Goal: Task Accomplishment & Management: Manage account settings

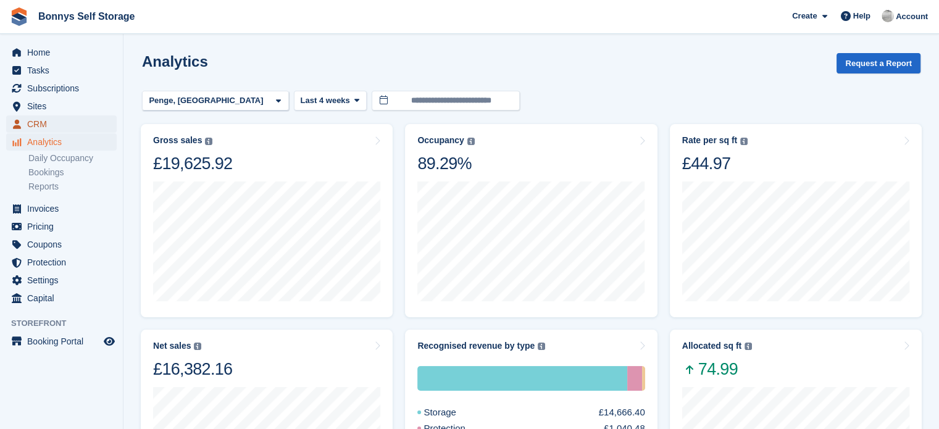
click at [37, 129] on span "CRM" at bounding box center [64, 123] width 74 height 17
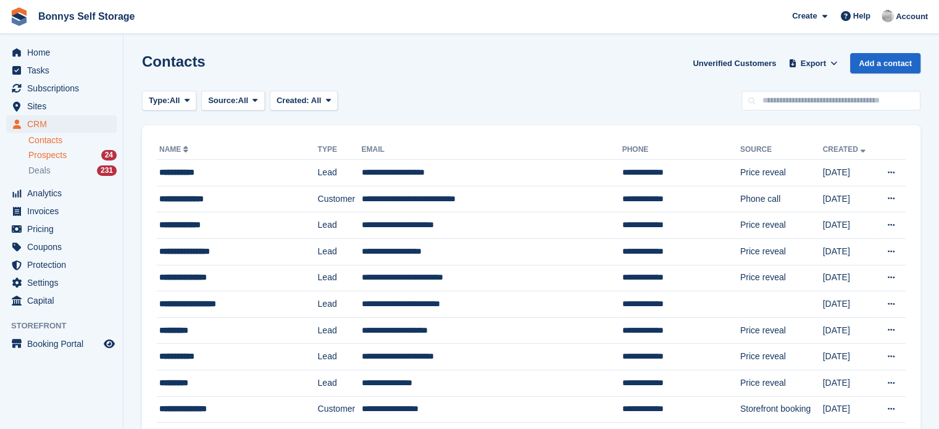
click at [76, 156] on div "Prospects 24" at bounding box center [72, 155] width 88 height 12
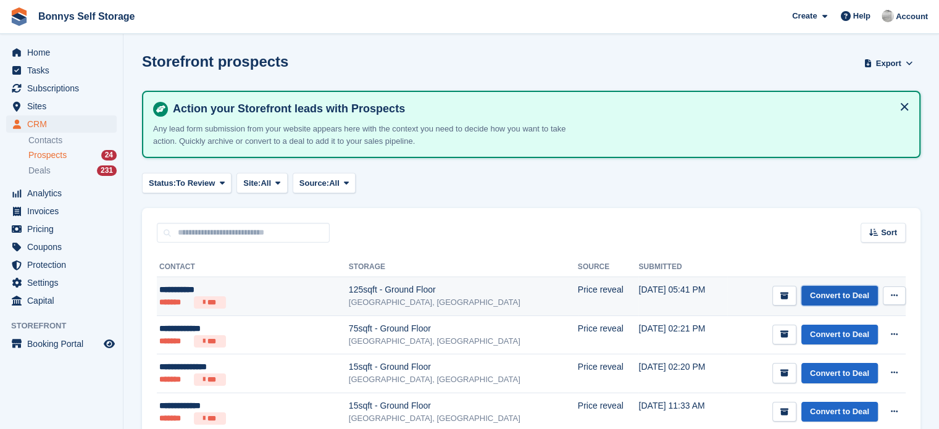
click at [832, 295] on link "Convert to Deal" at bounding box center [839, 296] width 77 height 20
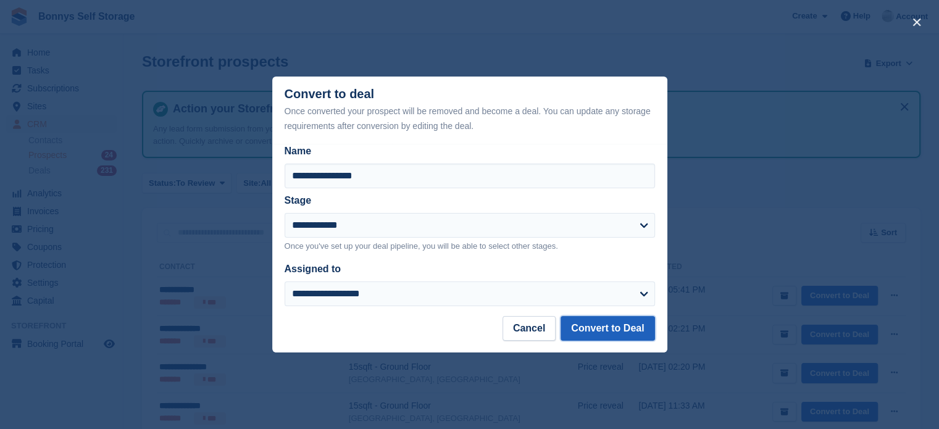
click at [608, 331] on button "Convert to Deal" at bounding box center [607, 328] width 94 height 25
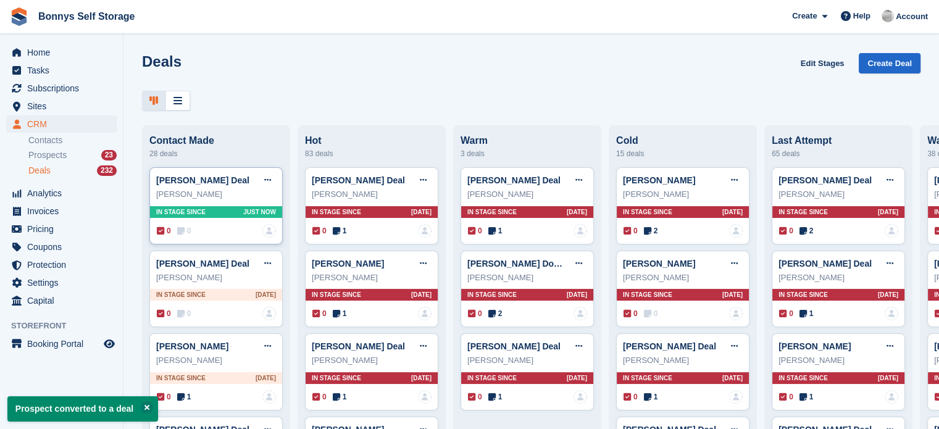
click at [175, 236] on div "0 0" at bounding box center [174, 230] width 34 height 11
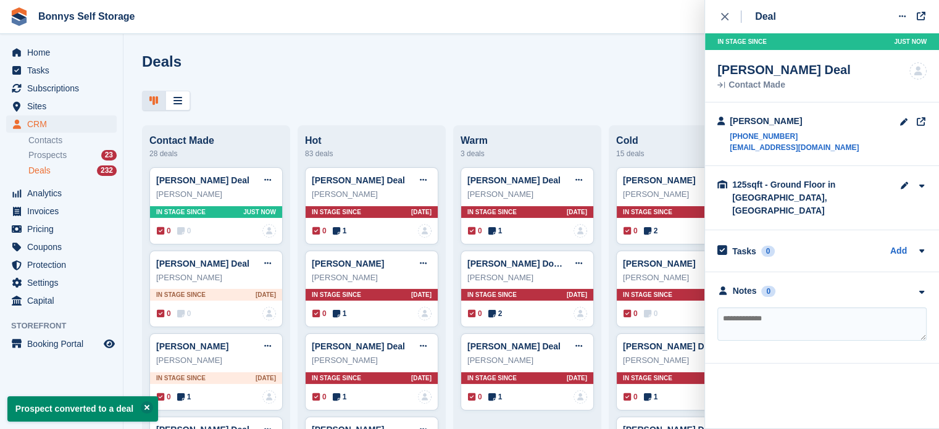
click at [815, 307] on textarea at bounding box center [821, 323] width 209 height 33
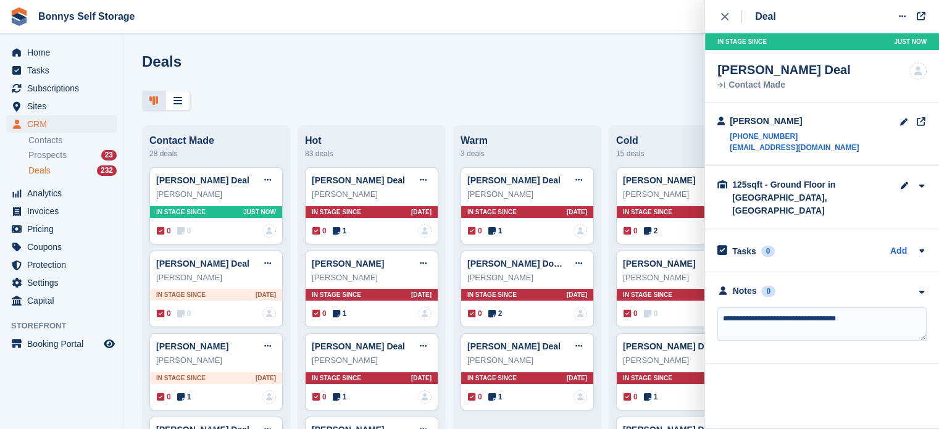
type textarea "**********"
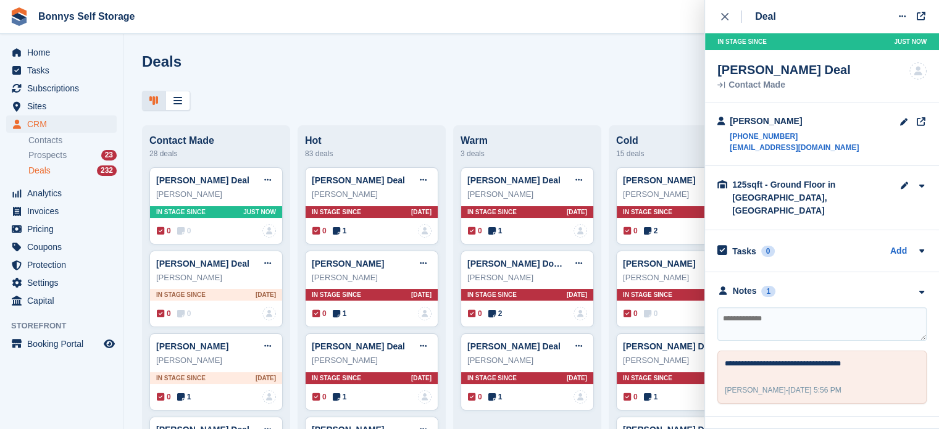
click at [404, 70] on div "Deals Edit Stages Create Deal" at bounding box center [531, 70] width 778 height 35
click at [721, 12] on div "close" at bounding box center [731, 16] width 20 height 12
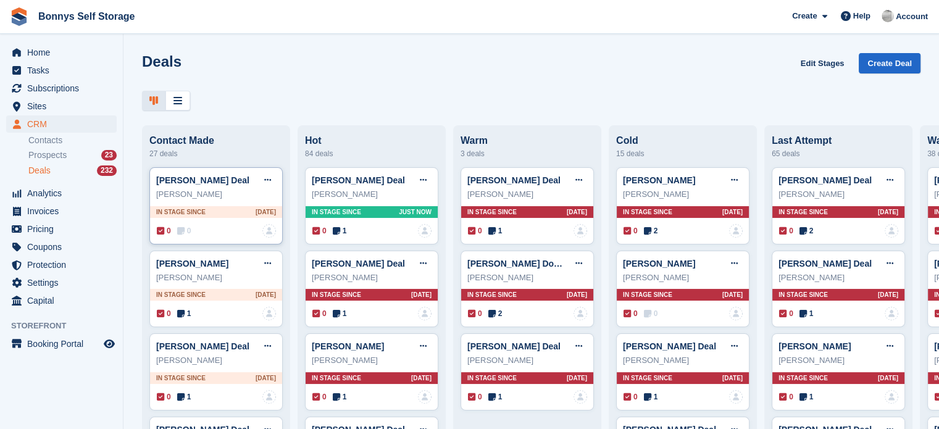
click at [186, 233] on span "0" at bounding box center [184, 230] width 14 height 11
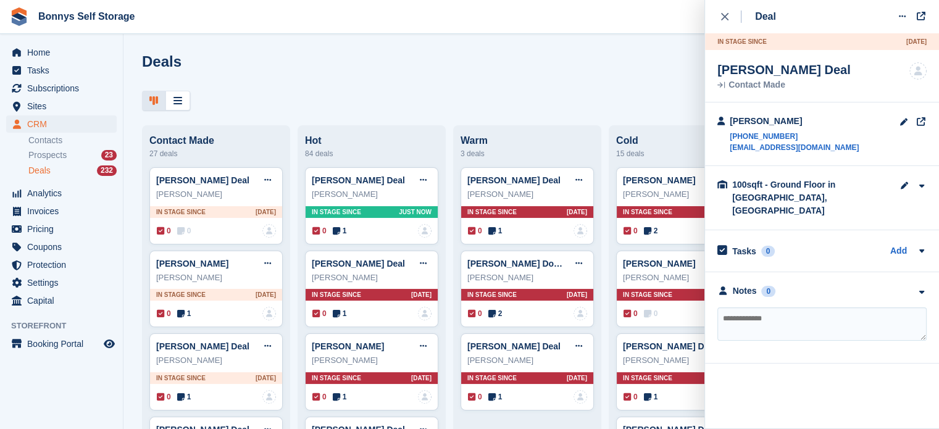
click at [800, 307] on textarea at bounding box center [821, 323] width 209 height 33
type textarea "**********"
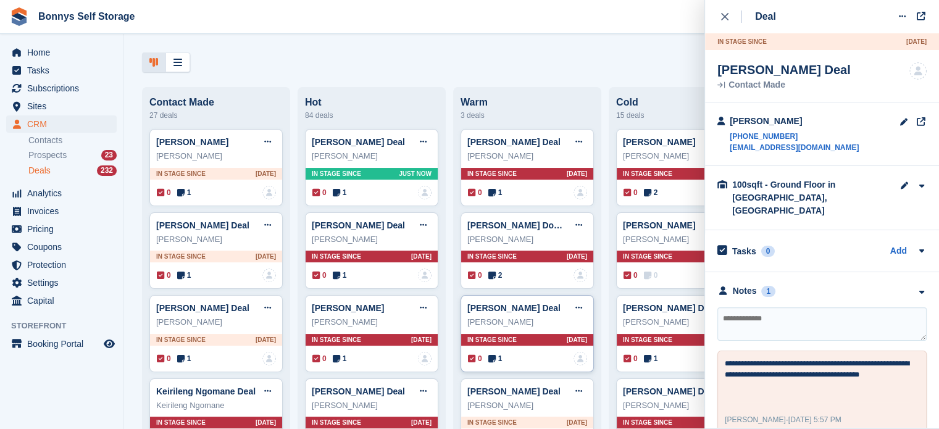
scroll to position [44, 0]
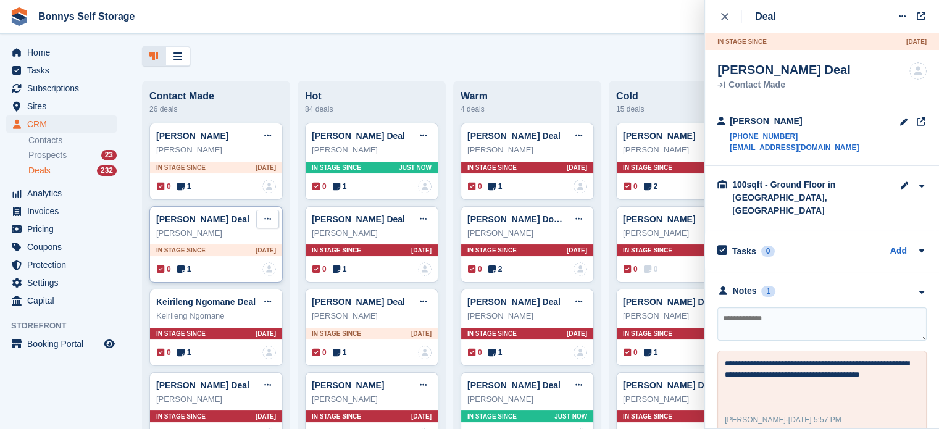
click at [269, 223] on icon at bounding box center [267, 219] width 7 height 8
click at [194, 272] on div "0 1 No one is assigned to this deal" at bounding box center [216, 269] width 119 height 14
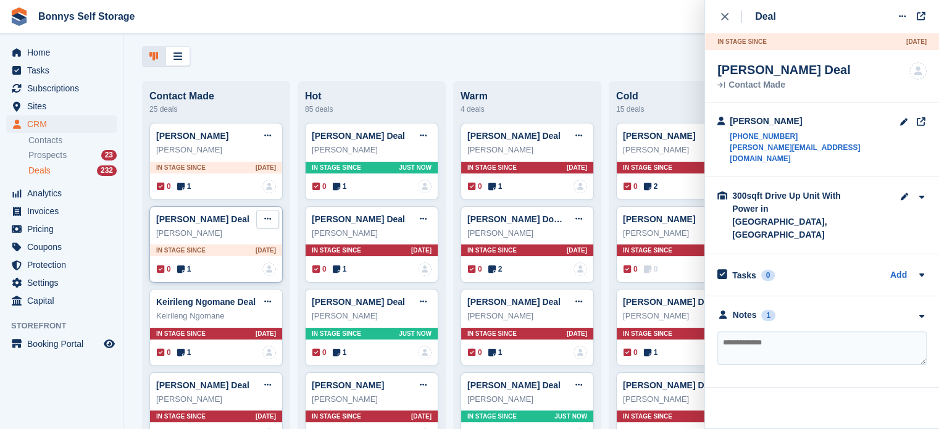
click at [266, 223] on icon at bounding box center [267, 219] width 7 height 8
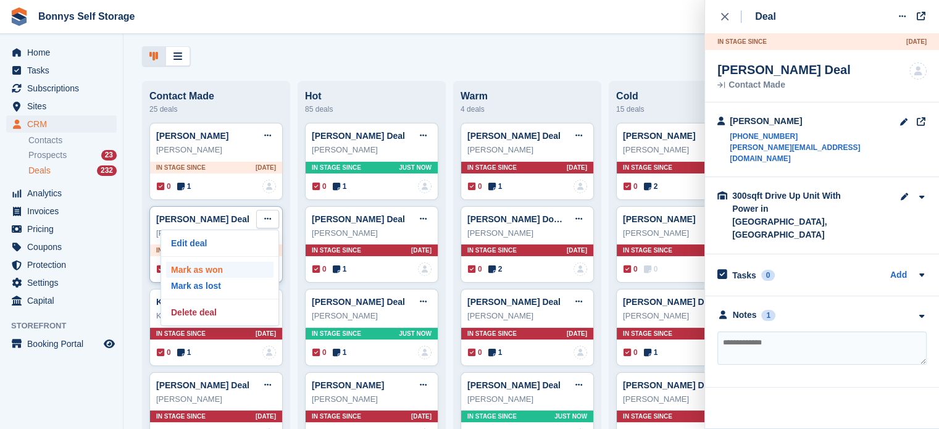
click at [215, 269] on p "Mark as won" at bounding box center [219, 270] width 107 height 16
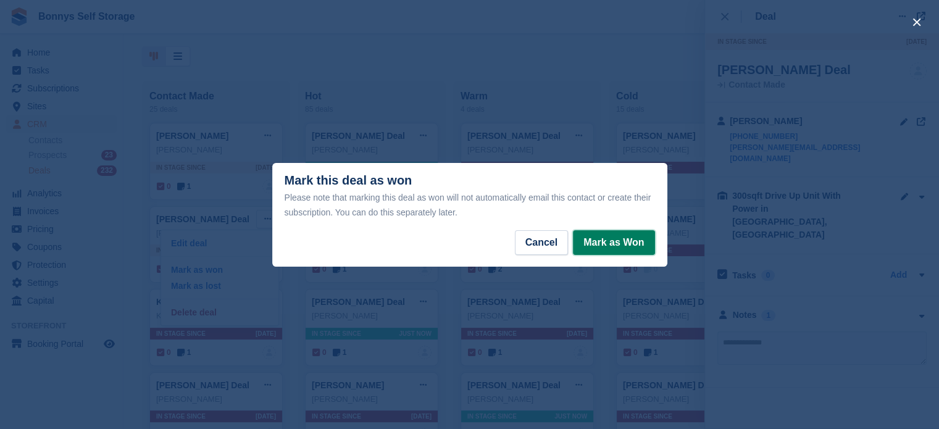
click at [617, 241] on button "Mark as Won" at bounding box center [613, 242] width 81 height 25
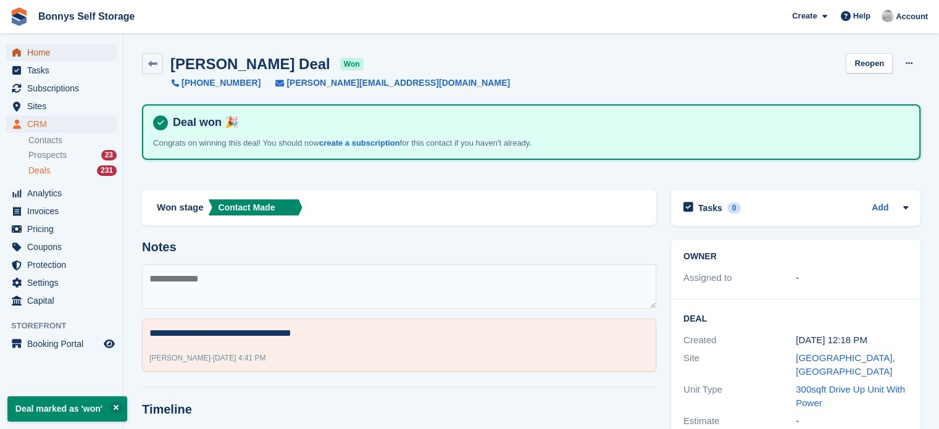
click at [41, 54] on span "Home" at bounding box center [64, 52] width 74 height 17
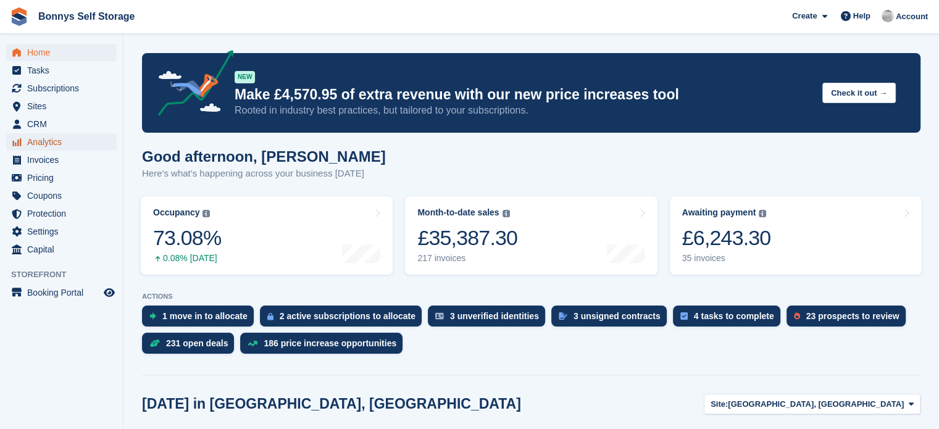
click at [44, 145] on span "Analytics" at bounding box center [64, 141] width 74 height 17
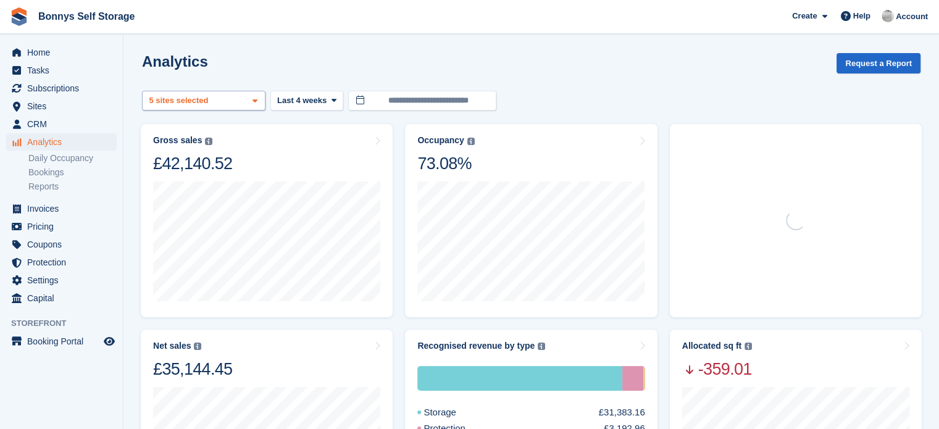
click at [225, 104] on div "Great Yarmouth, Norfolk 2 sites selected 3 sites selected 4 sites selected 5 si…" at bounding box center [203, 101] width 123 height 20
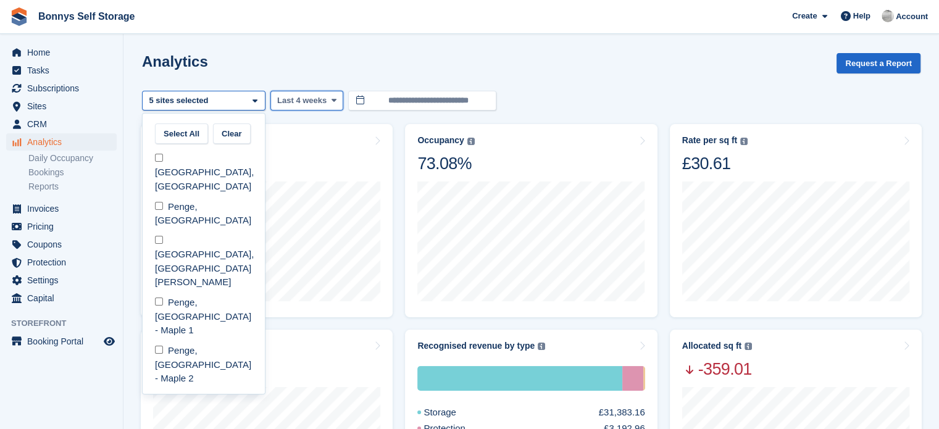
click at [311, 106] on button "Last 4 weeks" at bounding box center [306, 101] width 73 height 20
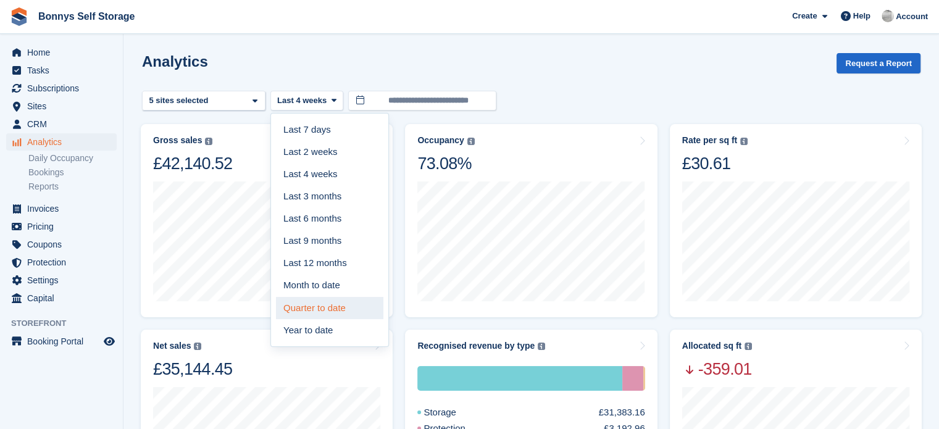
click at [321, 312] on link "Quarter to date" at bounding box center [329, 308] width 107 height 22
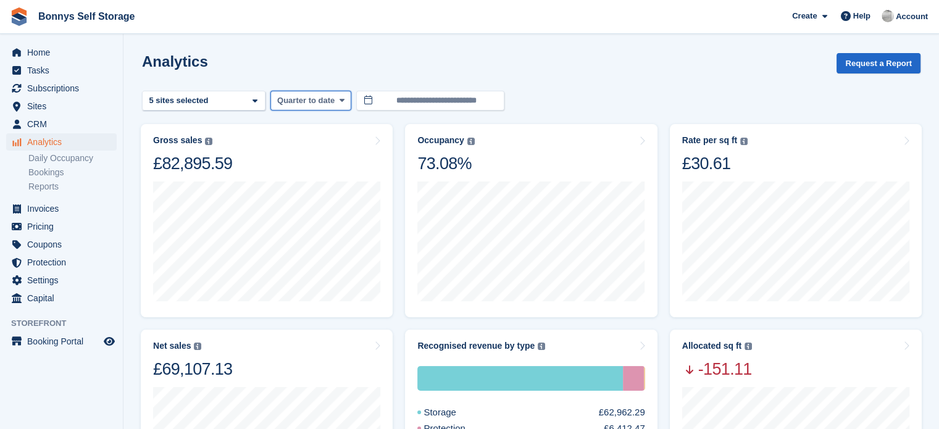
click at [318, 96] on span "Quarter to date" at bounding box center [305, 100] width 57 height 12
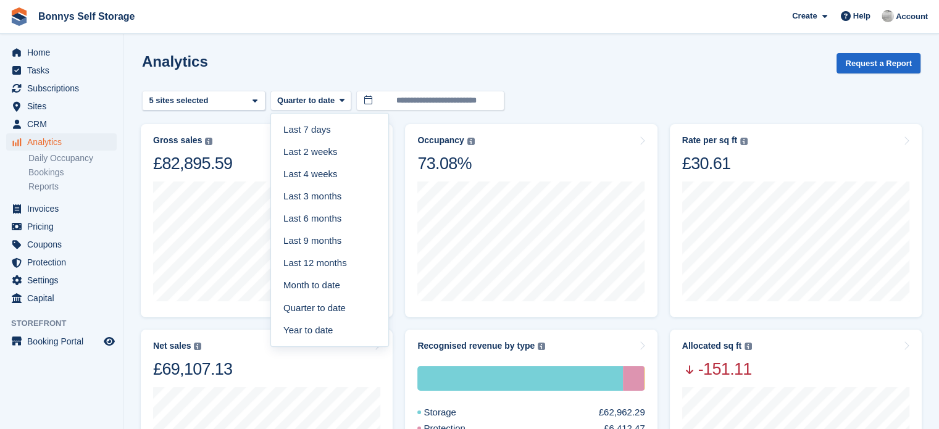
click at [345, 328] on link "Year to date" at bounding box center [329, 330] width 107 height 22
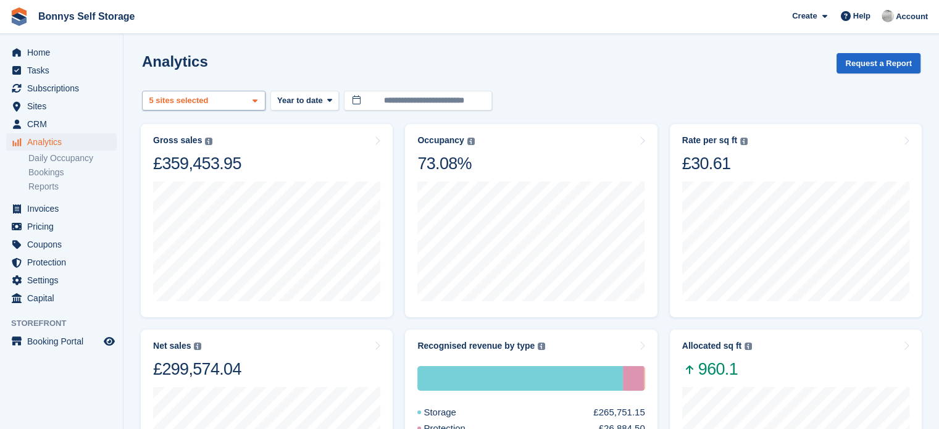
click at [225, 101] on div "Great Yarmouth, Norfolk 2 sites selected 3 sites selected 4 sites selected 5 si…" at bounding box center [203, 101] width 123 height 20
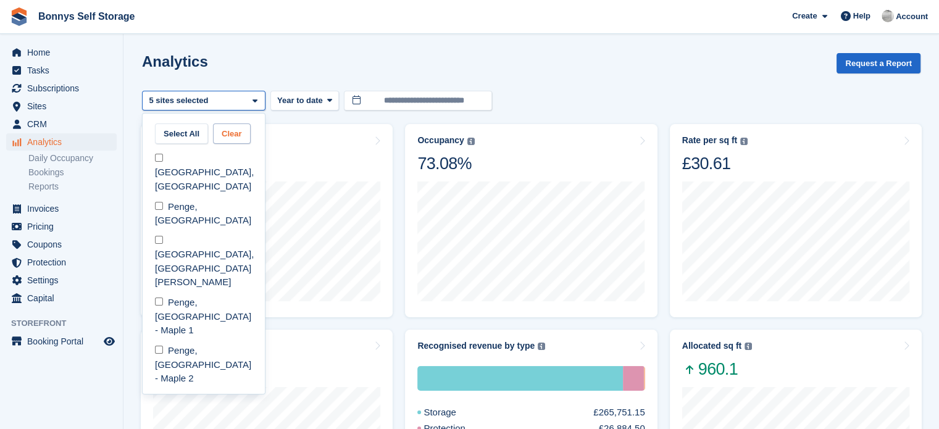
click at [230, 138] on button "Clear" at bounding box center [232, 133] width 38 height 20
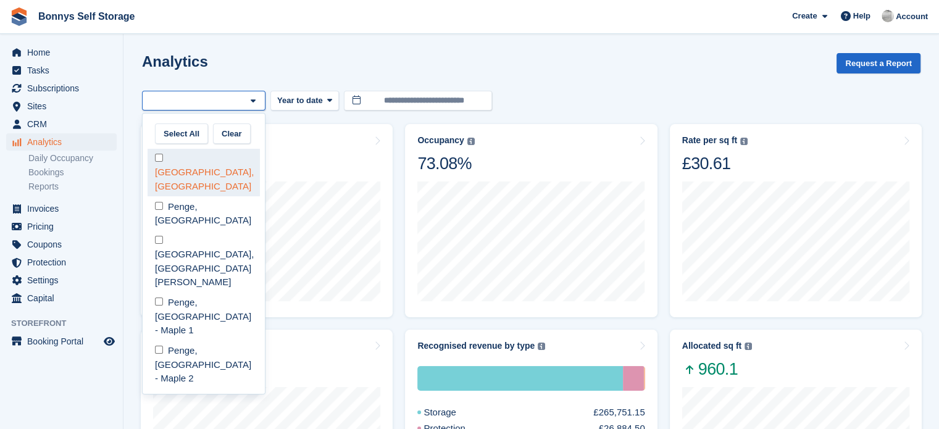
click at [179, 160] on div "[GEOGRAPHIC_DATA], [GEOGRAPHIC_DATA]" at bounding box center [203, 173] width 112 height 48
select select "****"
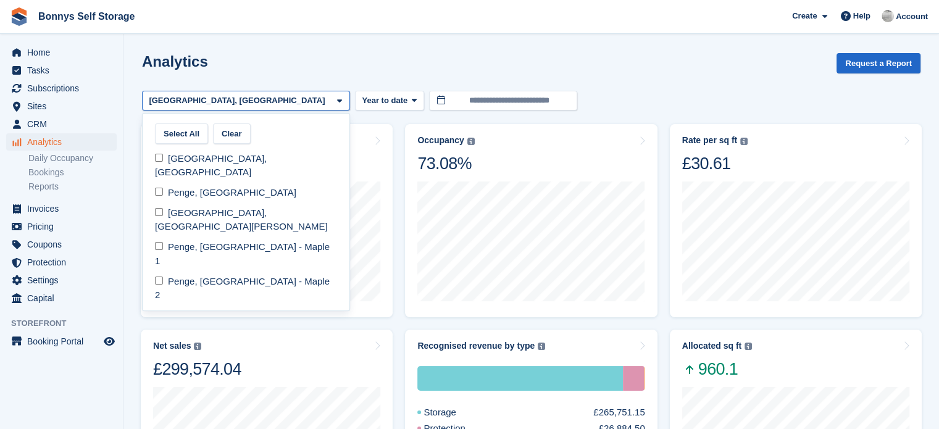
click at [516, 59] on div "Analytics Request a Report" at bounding box center [531, 70] width 778 height 35
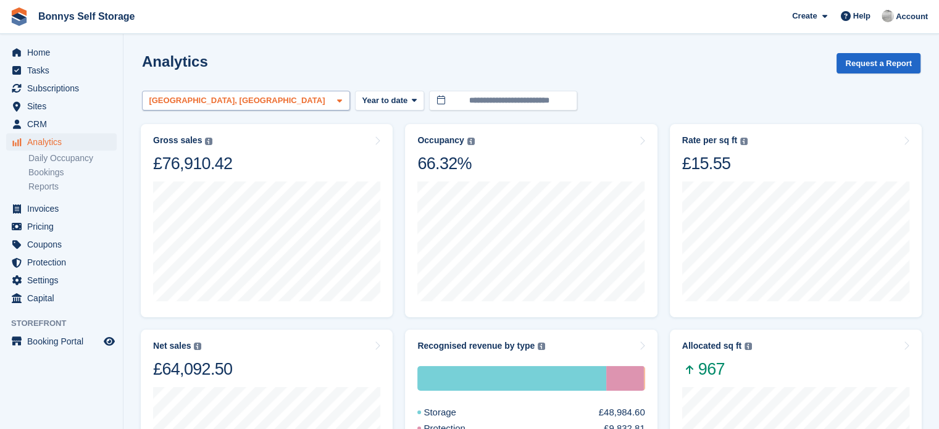
click at [243, 105] on div "[GEOGRAPHIC_DATA], [GEOGRAPHIC_DATA]" at bounding box center [246, 101] width 208 height 20
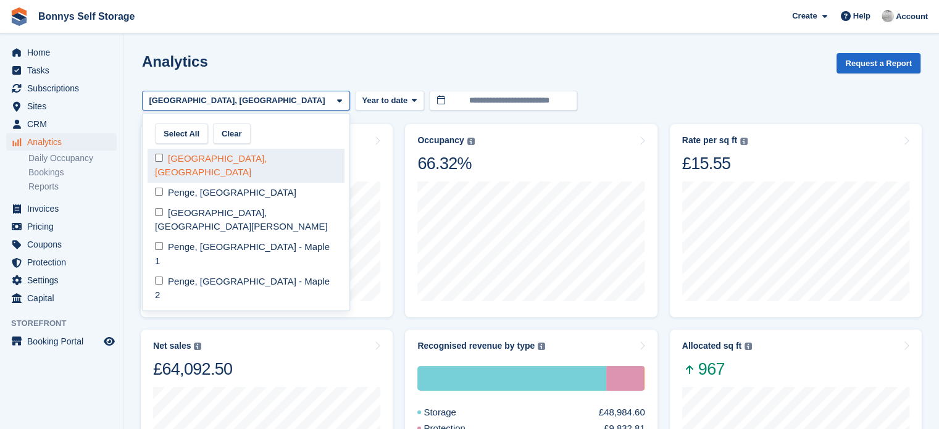
select select
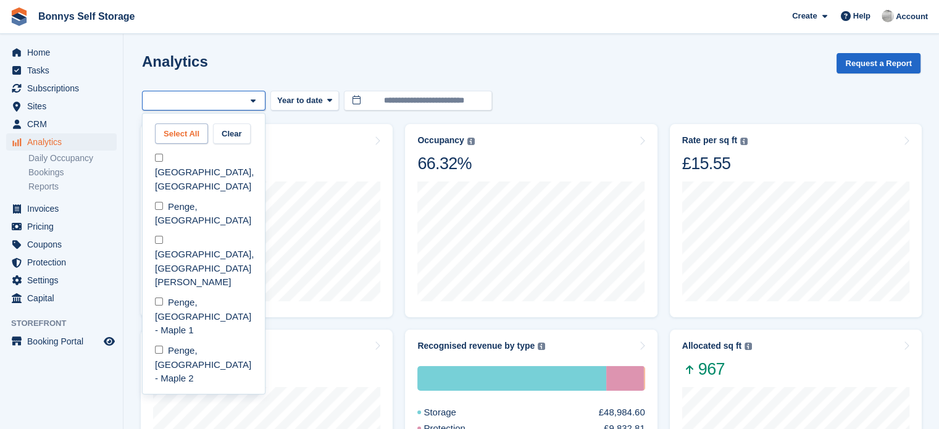
click at [176, 136] on button "Select All" at bounding box center [181, 133] width 53 height 20
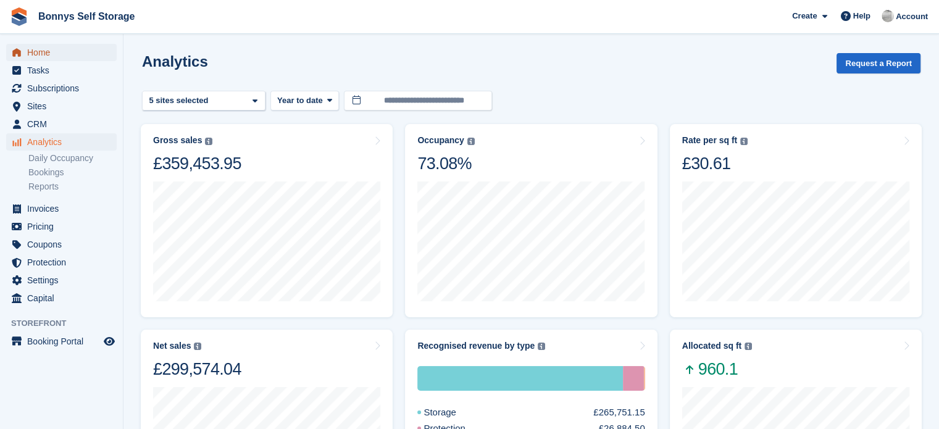
click at [42, 54] on span "Home" at bounding box center [64, 52] width 74 height 17
